Goal: Task Accomplishment & Management: Use online tool/utility

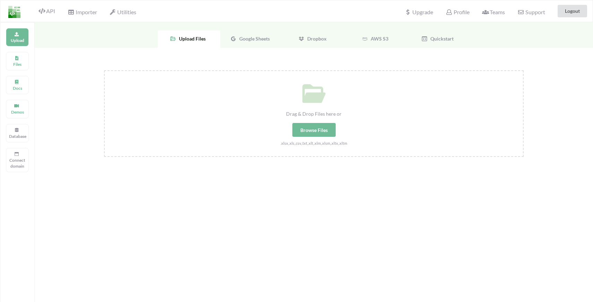
click at [532, 16] on div "Support" at bounding box center [531, 10] width 36 height 15
click at [13, 58] on div "Files" at bounding box center [17, 61] width 23 height 18
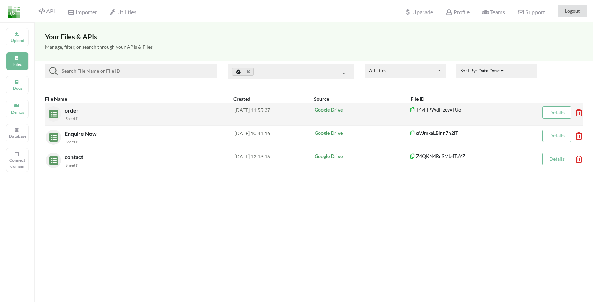
click at [89, 119] on div "'Sheet1'" at bounding box center [149, 118] width 170 height 7
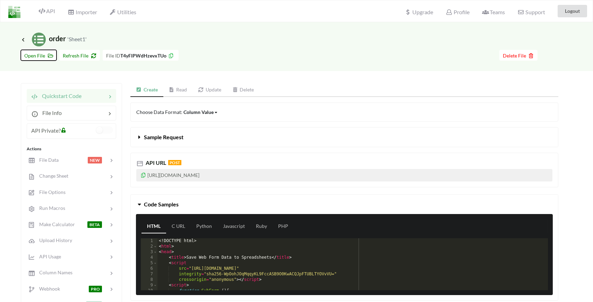
click at [37, 53] on span "Open File" at bounding box center [38, 56] width 29 height 6
click at [22, 37] on icon at bounding box center [23, 40] width 6 height 6
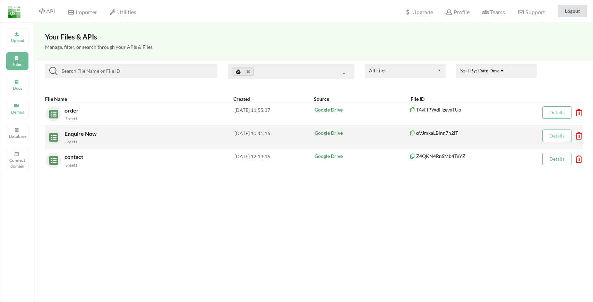
click at [85, 136] on span "Enquire Now" at bounding box center [81, 133] width 34 height 7
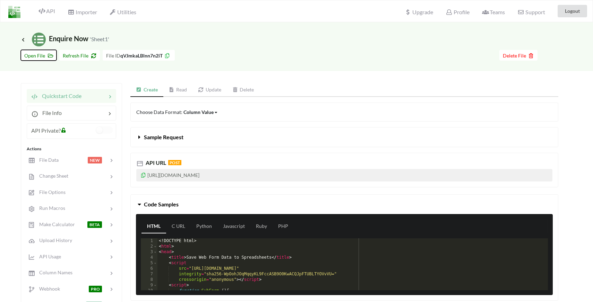
click at [41, 57] on span "Open File" at bounding box center [38, 56] width 29 height 6
click at [31, 61] on div "Go To Files page Download hidden Open File Refresh File File ID qVJmkaLBlnn7n2i…" at bounding box center [296, 58] width 593 height 25
click at [33, 54] on span "Open File" at bounding box center [38, 56] width 29 height 6
click at [26, 41] on icon at bounding box center [23, 40] width 6 height 6
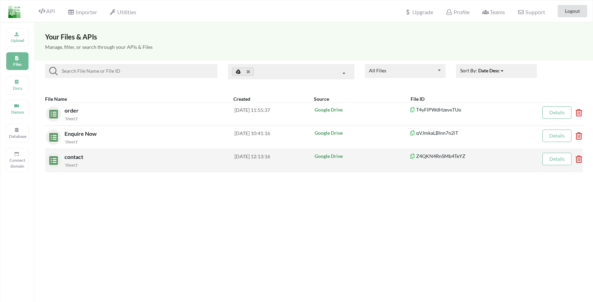
click at [90, 161] on div "contact 'Sheet1'" at bounding box center [149, 161] width 170 height 16
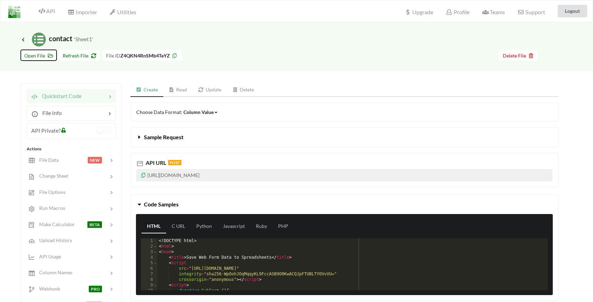
click at [33, 54] on span "Open File" at bounding box center [38, 56] width 29 height 6
